Goal: Task Accomplishment & Management: Manage account settings

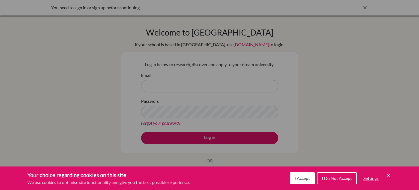
click at [391, 179] on div "I Accept I Do Not Accept Settings Cookie Control Close Icon" at bounding box center [341, 178] width 102 height 14
click at [390, 176] on icon "Save and close" at bounding box center [389, 175] width 4 height 4
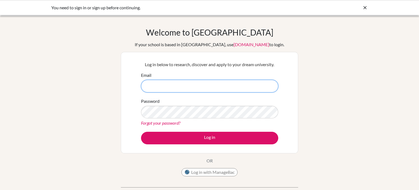
click at [192, 88] on input "Email" at bounding box center [209, 86] width 137 height 13
type input "ledianaaoun07@gmail.com"
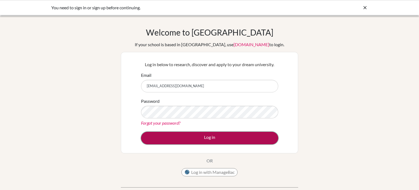
click at [199, 141] on button "Log in" at bounding box center [209, 138] width 137 height 13
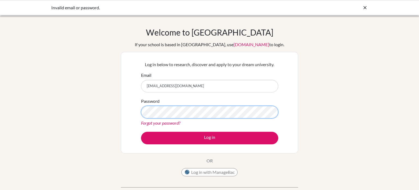
click at [141, 132] on button "Log in" at bounding box center [209, 138] width 137 height 13
click at [151, 122] on link "Forgot your password?" at bounding box center [160, 122] width 39 height 5
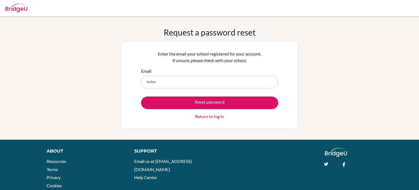
type input "[EMAIL_ADDRESS][DOMAIN_NAME]"
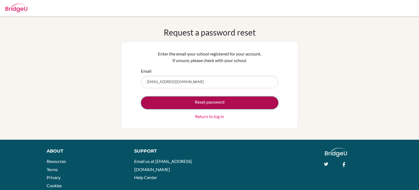
click at [206, 100] on button "Reset password" at bounding box center [209, 102] width 137 height 13
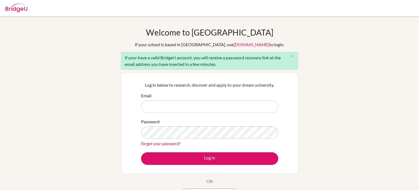
click at [151, 143] on link "Forgot your password?" at bounding box center [160, 143] width 39 height 5
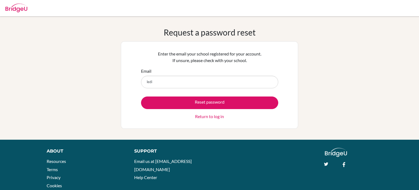
type input "[EMAIL_ADDRESS][DOMAIN_NAME]"
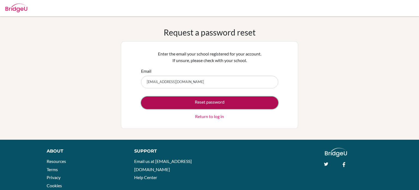
click at [181, 99] on button "Reset password" at bounding box center [209, 102] width 137 height 13
